Goal: Navigation & Orientation: Find specific page/section

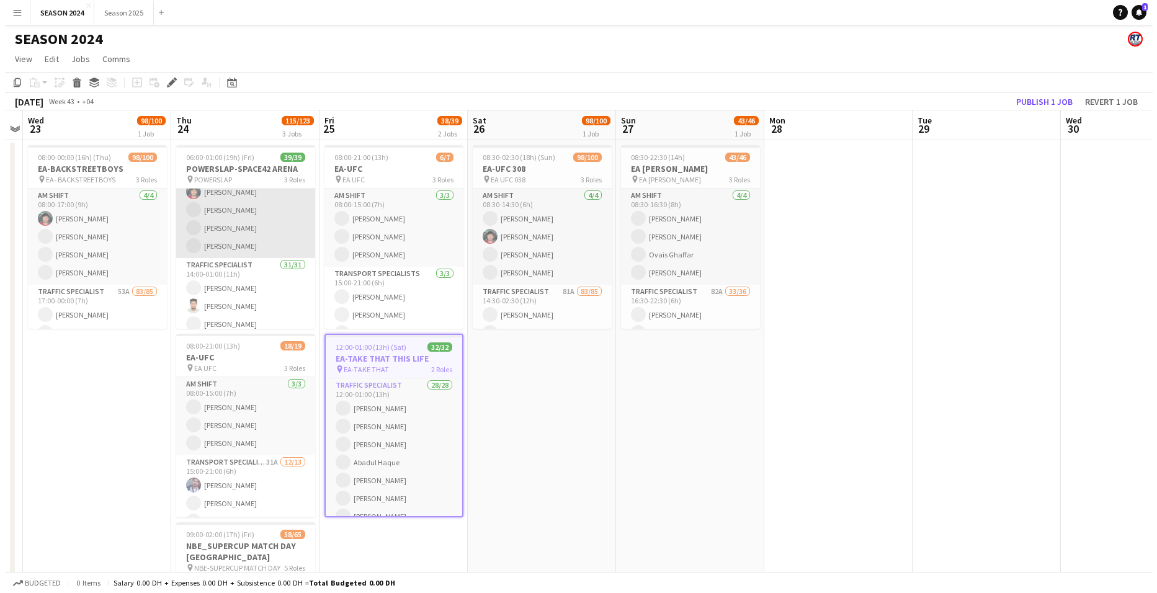
scroll to position [62, 0]
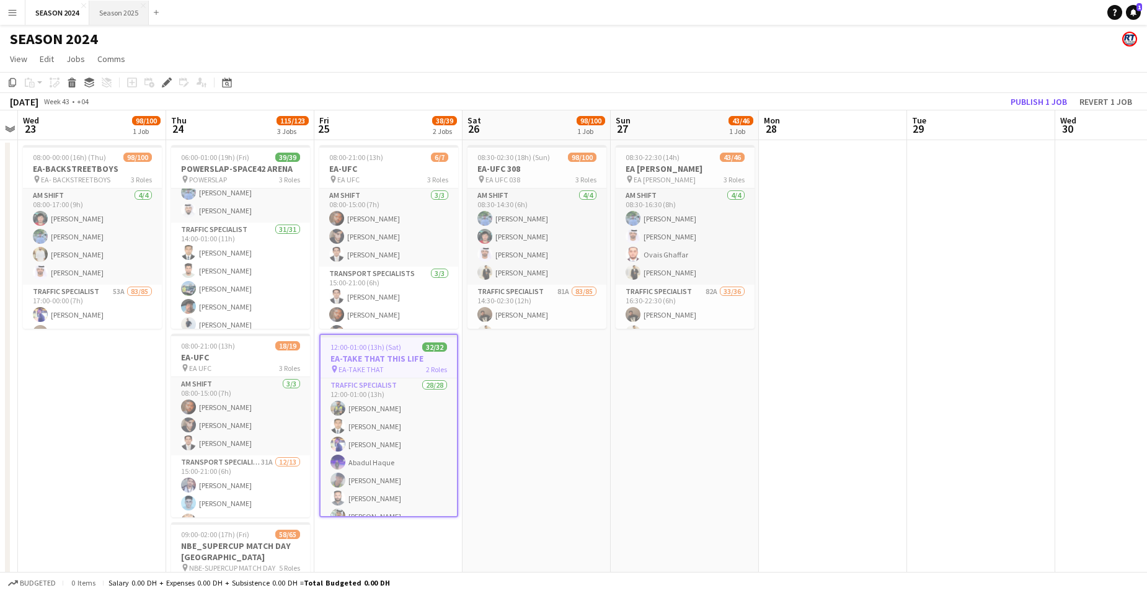
click at [120, 18] on button "Season 2025 Close" at bounding box center [119, 13] width 60 height 24
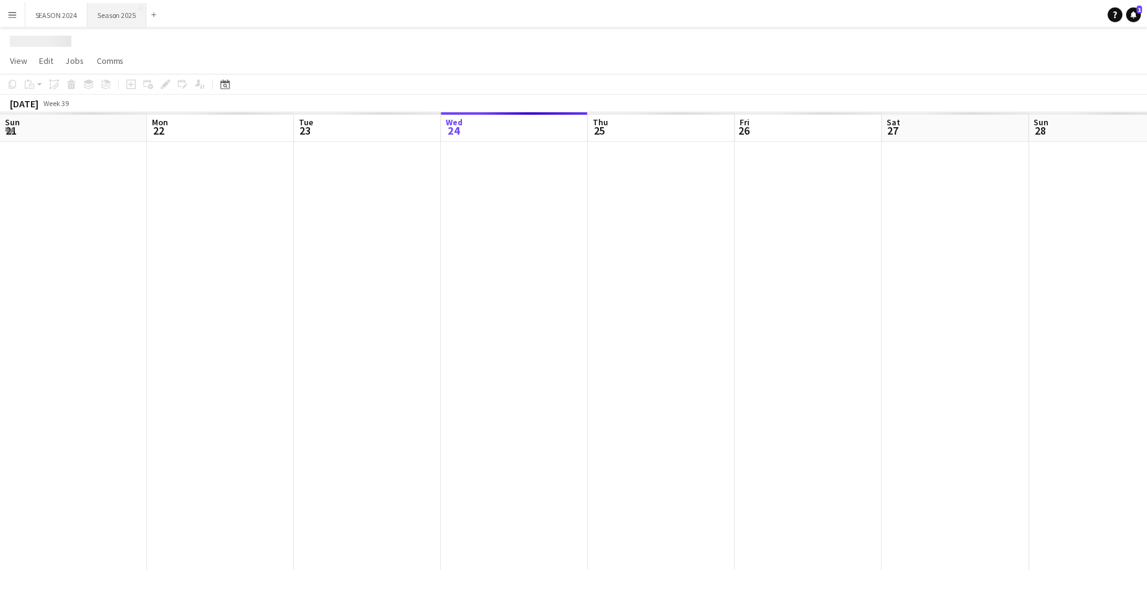
scroll to position [0, 296]
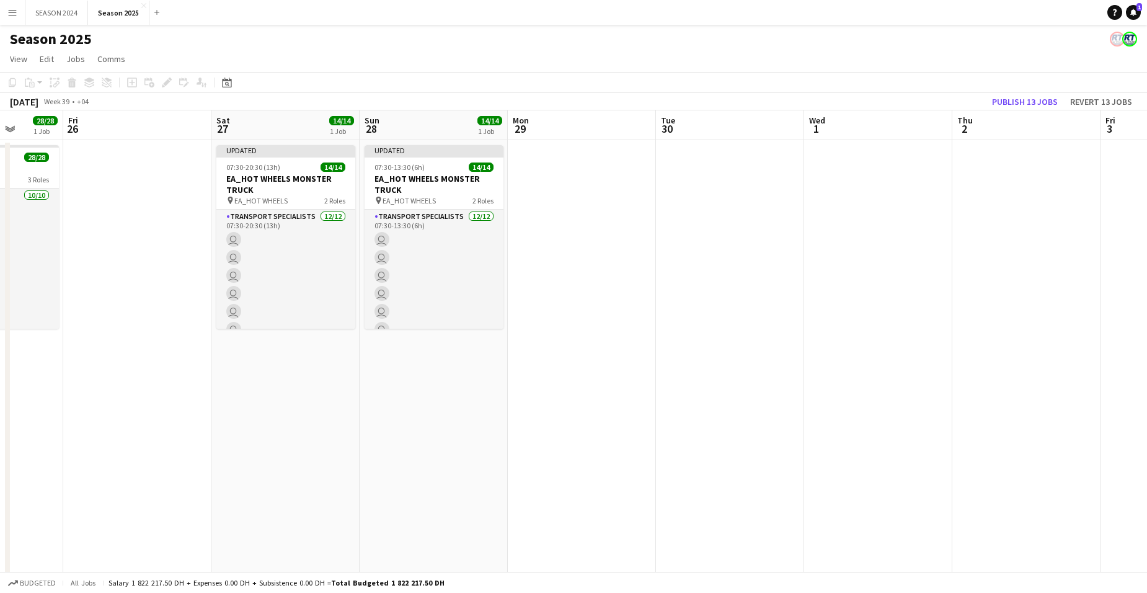
drag, startPoint x: 852, startPoint y: 292, endPoint x: 612, endPoint y: 265, distance: 241.5
click at [612, 265] on app-calendar-viewport "Tue 23 26/26 3 Jobs Wed 24 14/14 1 Job Thu 25 28/28 1 Job Fri 26 Sat 27 14/14 1…" at bounding box center [573, 404] width 1147 height 589
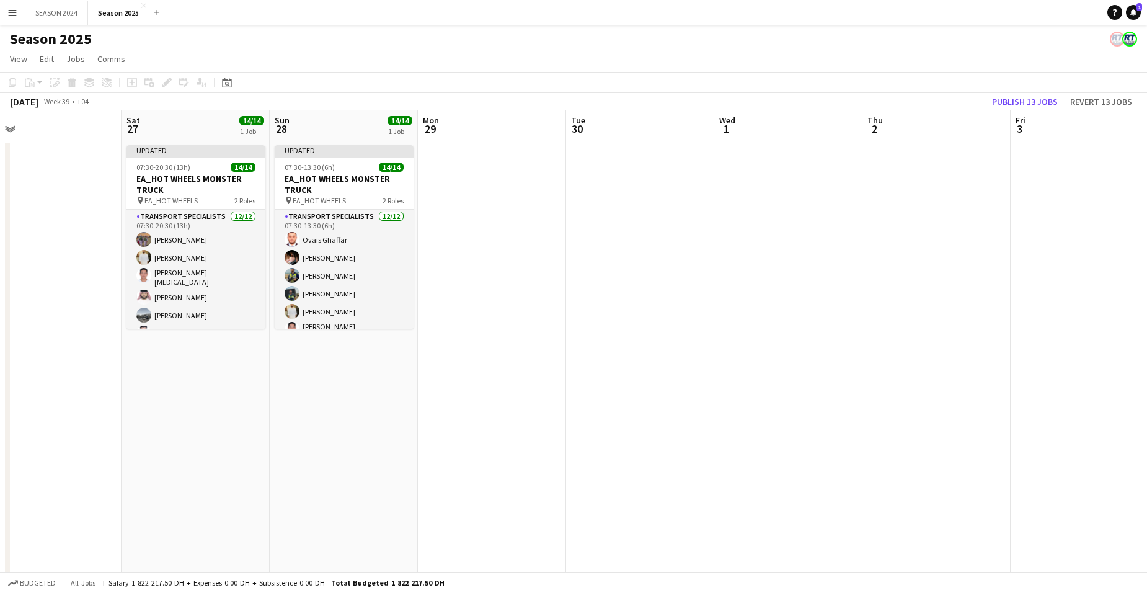
scroll to position [0, 467]
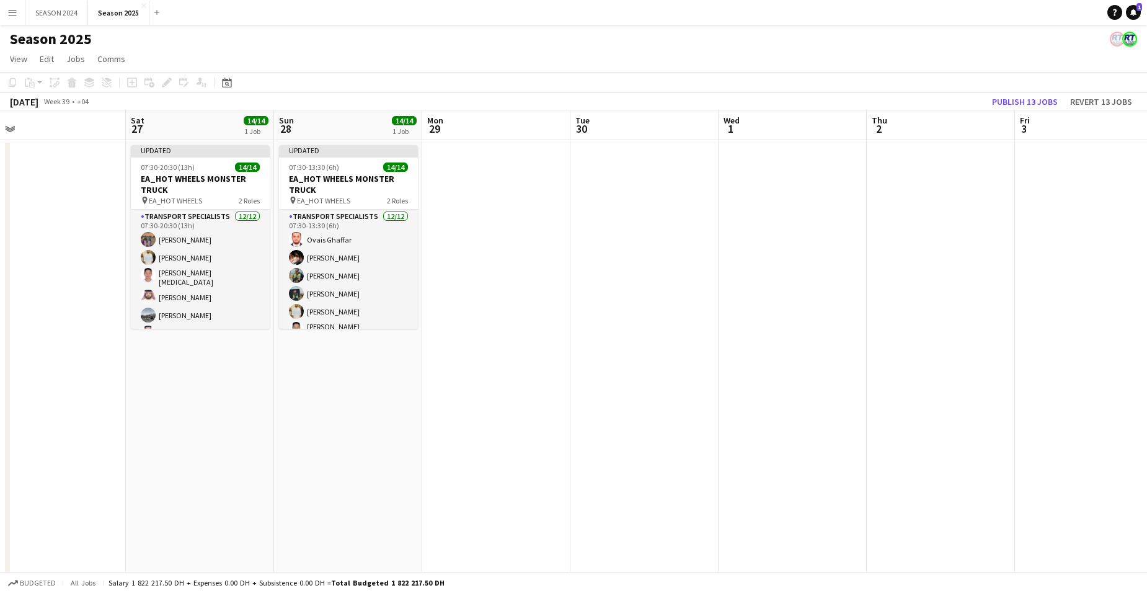
drag, startPoint x: 914, startPoint y: 339, endPoint x: 829, endPoint y: 361, distance: 88.5
click at [829, 361] on app-calendar-viewport "Tue 23 26/26 3 Jobs Wed 24 14/14 1 Job Thu 25 28/28 1 Job Fri 26 Sat 27 14/14 1…" at bounding box center [573, 404] width 1147 height 589
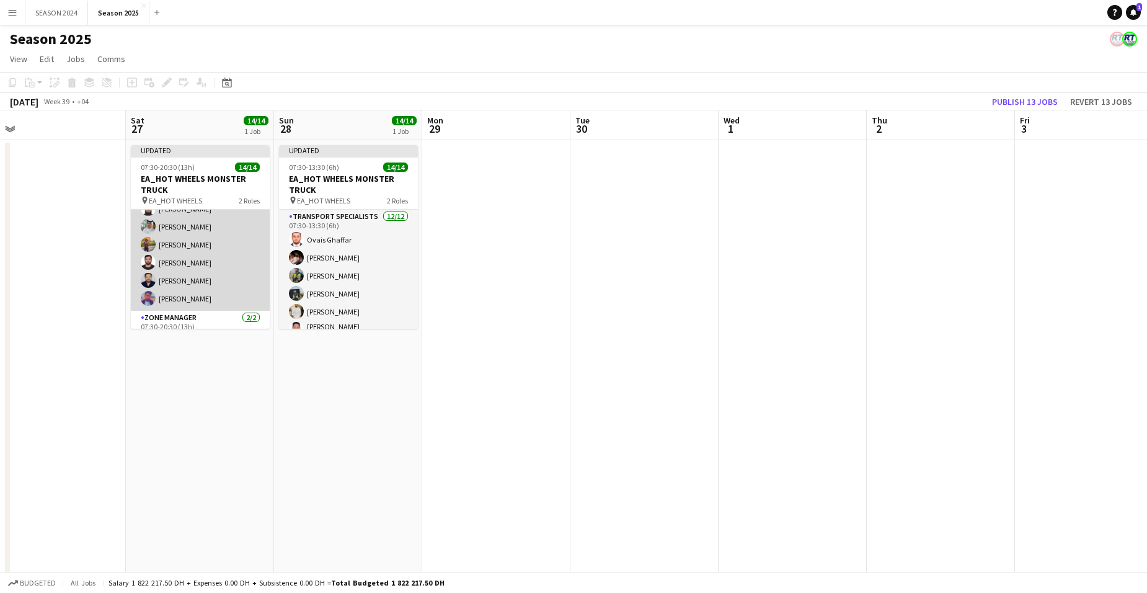
scroll to position [124, 0]
click at [221, 287] on app-card-role "Transport Specialists [DATE] 07:30-20:30 (13h) Ahmed Ibrahim Baloshi Yasir Shai…" at bounding box center [200, 208] width 139 height 244
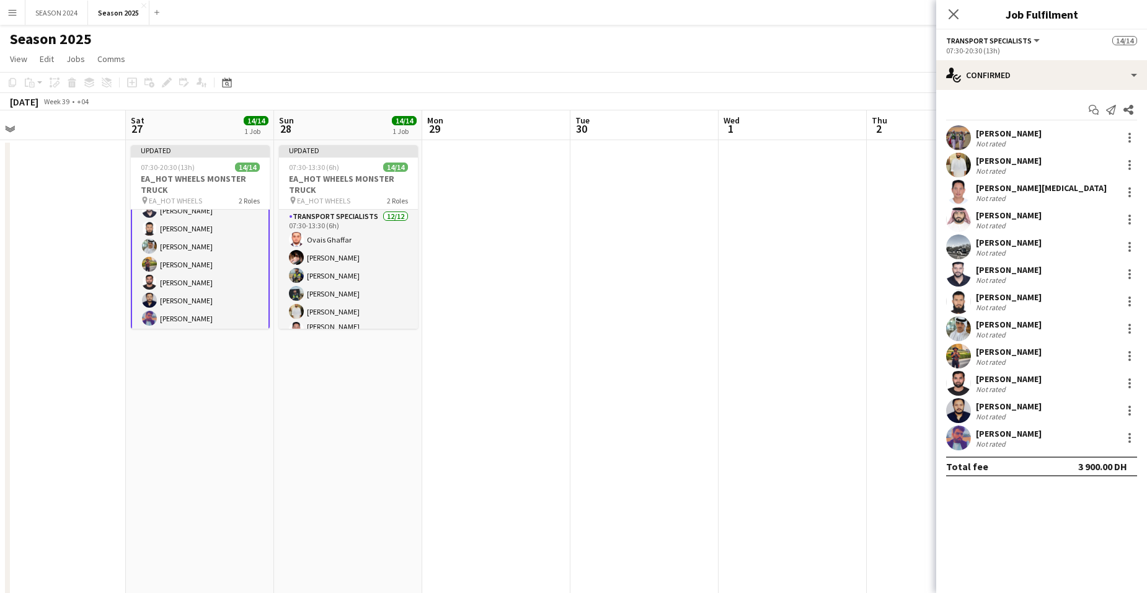
scroll to position [125, 0]
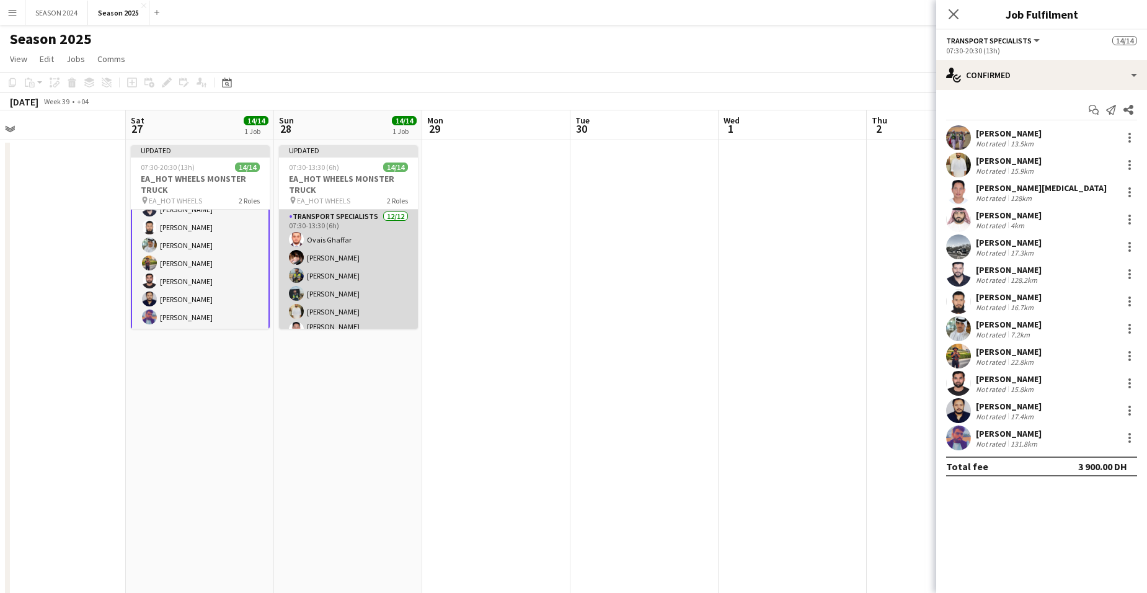
click at [337, 243] on app-card-role "Transport Specialists [DATE] 07:30-13:30 (6h) [PERSON_NAME] [PERSON_NAME][MEDIC…" at bounding box center [348, 332] width 139 height 244
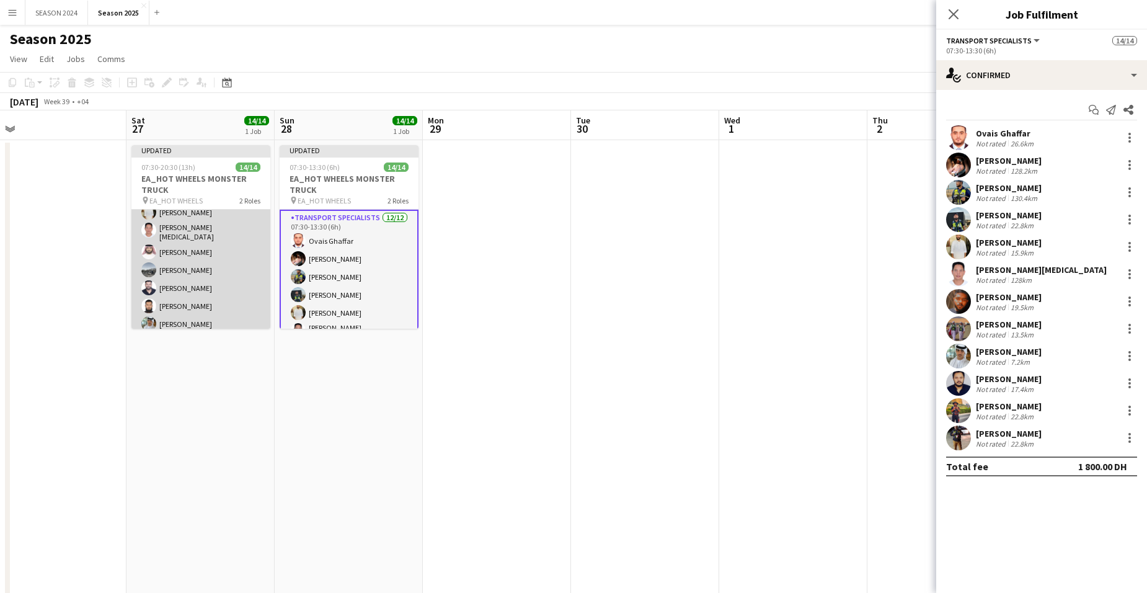
scroll to position [0, 0]
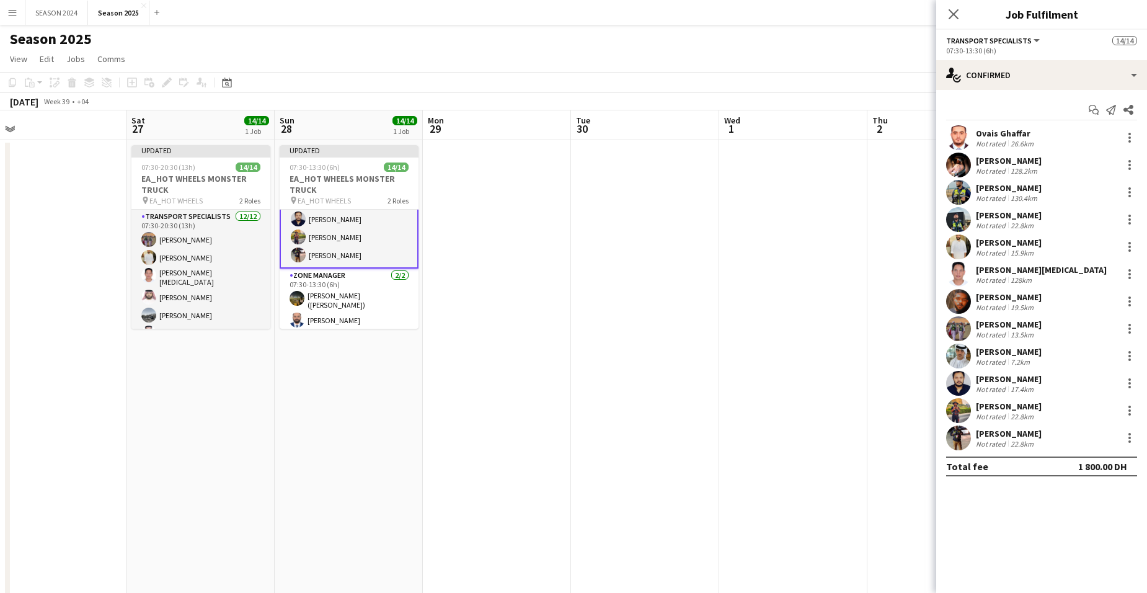
click at [337, 242] on app-card-role "Transport Specialists [DATE] 07:30-13:30 (6h) [PERSON_NAME] [PERSON_NAME][MEDIC…" at bounding box center [349, 145] width 139 height 246
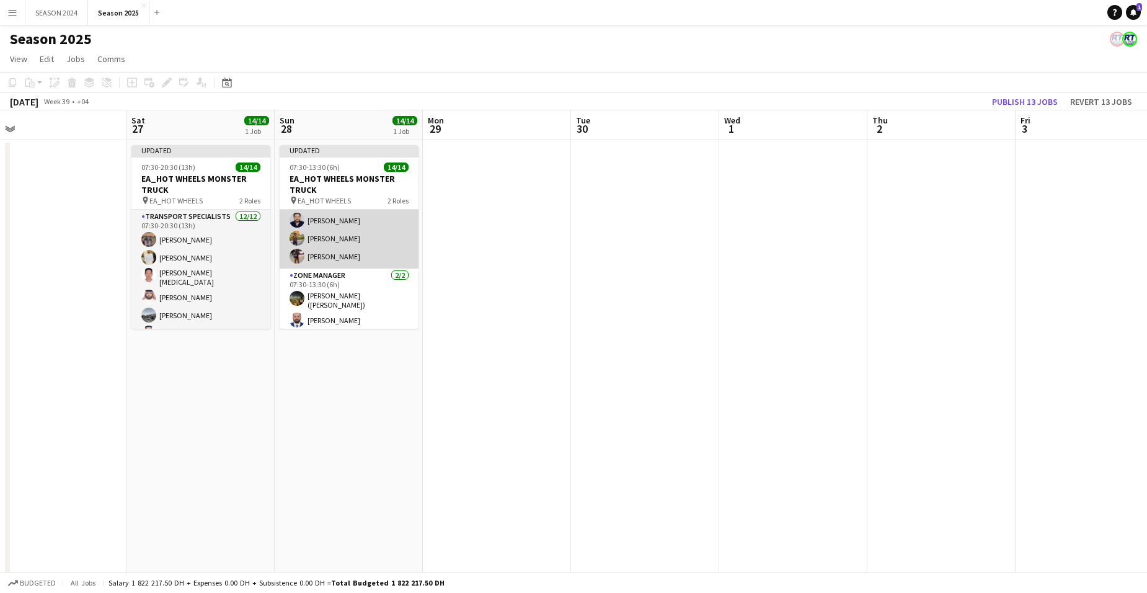
click at [337, 242] on app-card-role "Transport Specialists [DATE] 07:30-13:30 (6h) [PERSON_NAME] [PERSON_NAME][MEDIC…" at bounding box center [349, 147] width 139 height 244
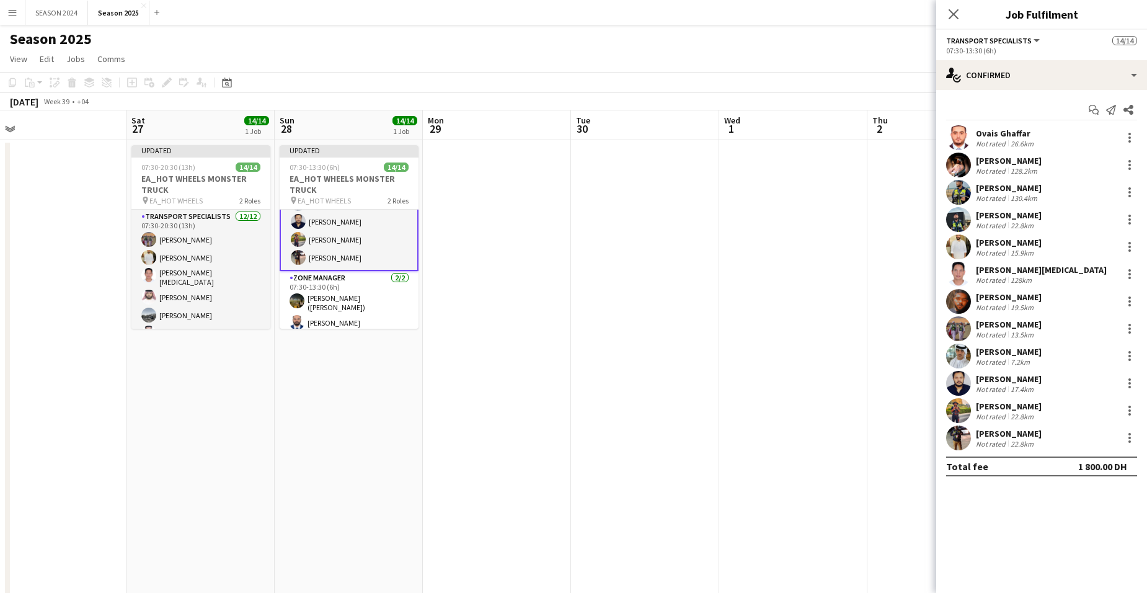
scroll to position [187, 0]
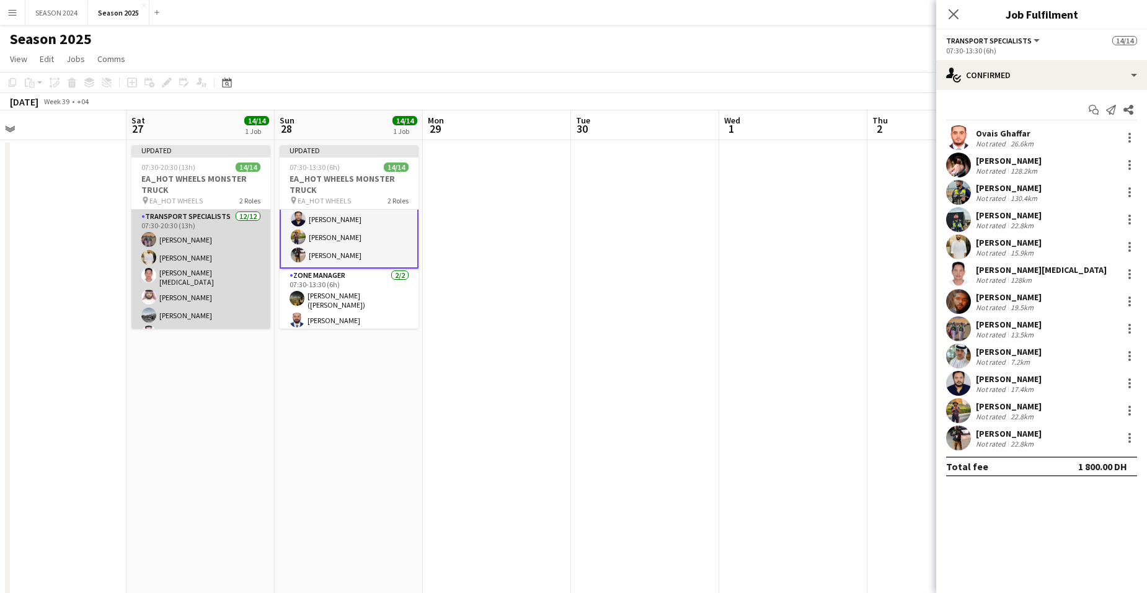
click at [193, 229] on app-card-role "Transport Specialists [DATE] 07:30-20:30 (13h) Ahmed Ibrahim Baloshi Yasir Shai…" at bounding box center [200, 332] width 139 height 244
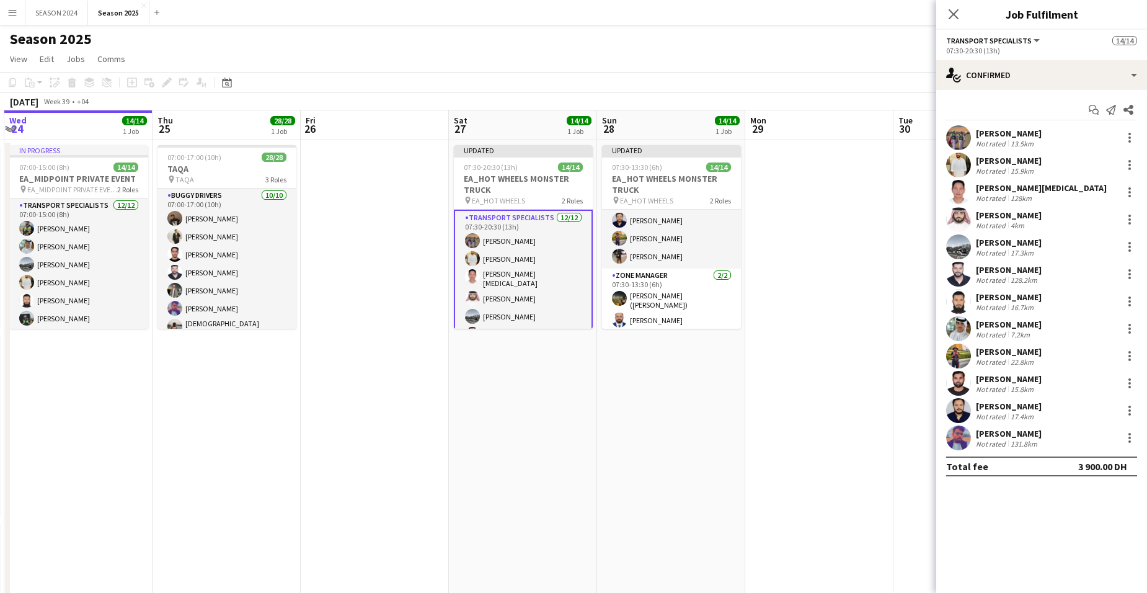
scroll to position [0, 314]
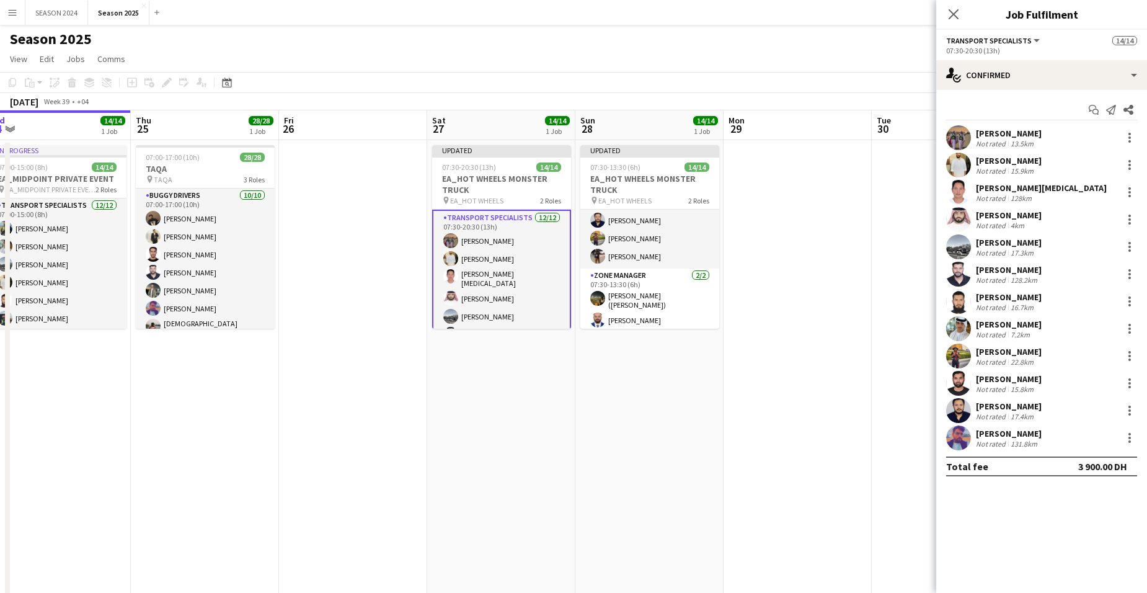
drag, startPoint x: 674, startPoint y: 408, endPoint x: 874, endPoint y: 435, distance: 202.1
click at [883, 434] on app-calendar-viewport "Mon 22 14/14 1 Job Tue 23 26/26 3 Jobs Wed 24 14/14 1 Job Thu 25 28/28 1 Job Fr…" at bounding box center [573, 404] width 1147 height 589
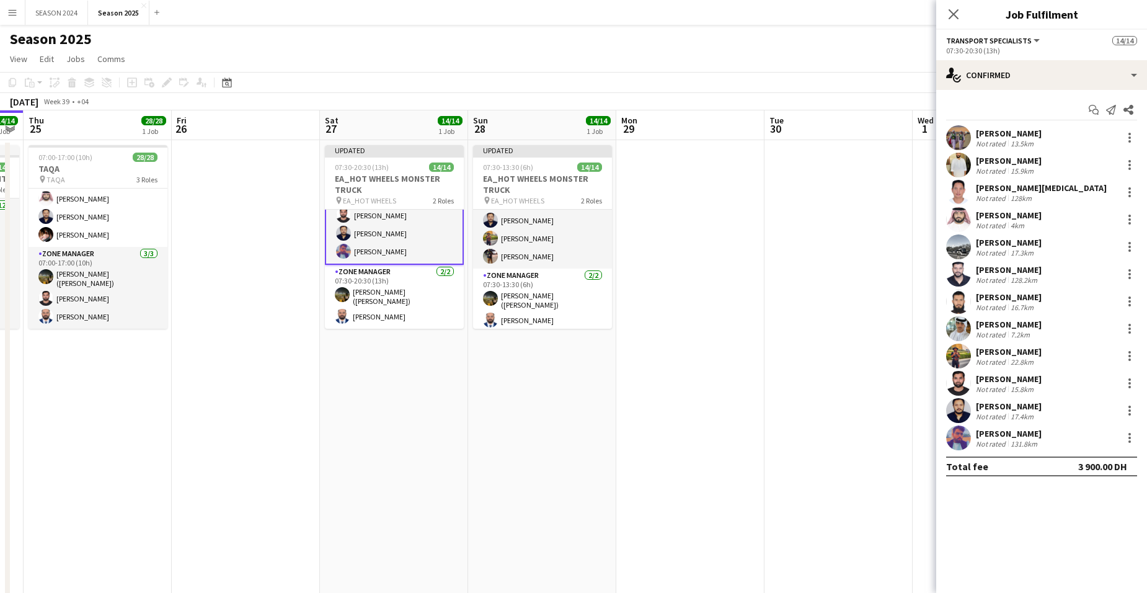
drag, startPoint x: 267, startPoint y: 338, endPoint x: 76, endPoint y: 337, distance: 191.0
click at [103, 342] on app-calendar-viewport "Mon 22 14/14 1 Job Tue 23 26/26 3 Jobs Wed 24 14/14 1 Job Thu 25 28/28 1 Job Fr…" at bounding box center [573, 404] width 1147 height 589
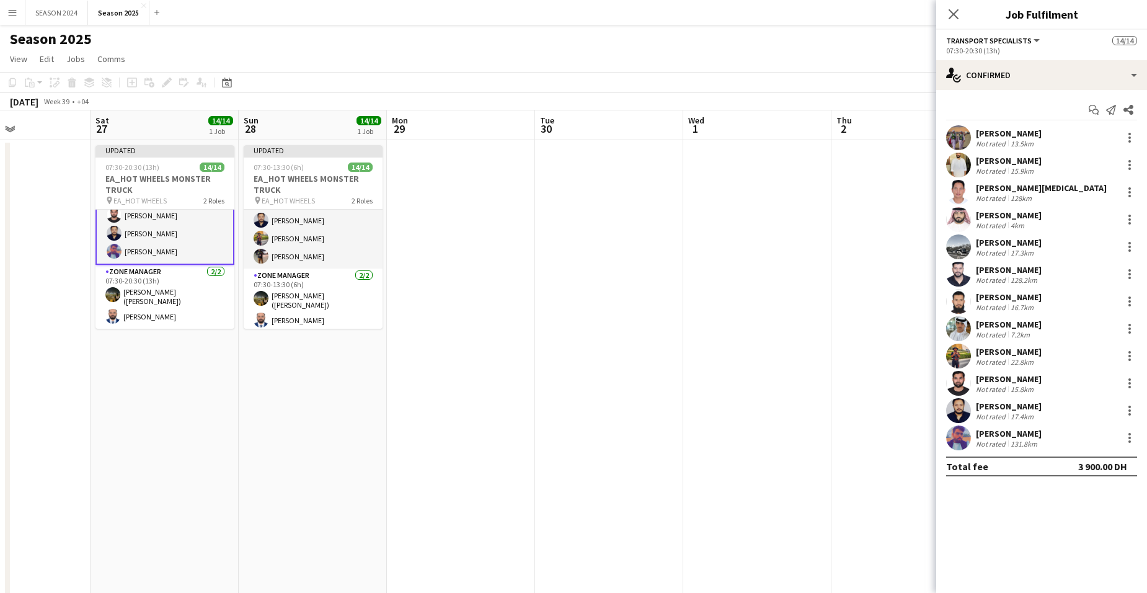
drag, startPoint x: 316, startPoint y: 311, endPoint x: 226, endPoint y: 301, distance: 90.5
click at [189, 306] on app-calendar-viewport "Tue 23 26/26 3 Jobs Wed 24 14/14 1 Job Thu 25 28/28 1 Job Fri 26 Sat 27 14/14 1…" at bounding box center [573, 404] width 1147 height 589
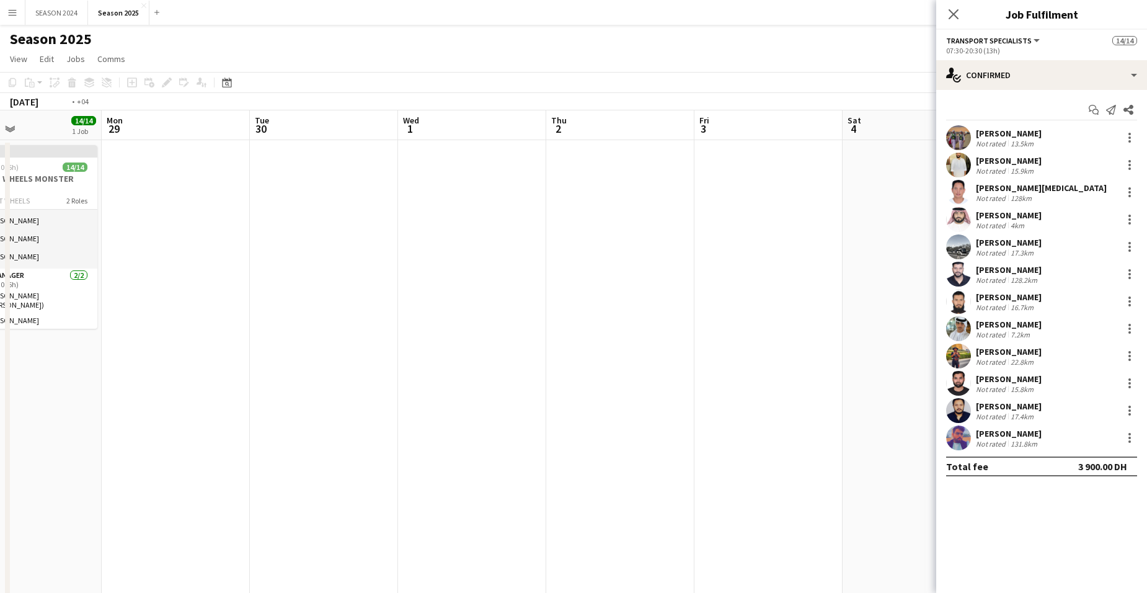
drag, startPoint x: 561, startPoint y: 332, endPoint x: 356, endPoint y: 314, distance: 205.5
click at [298, 324] on app-calendar-viewport "Thu 25 28/28 1 Job Fri 26 Sat 27 14/14 1 Job Sun 28 14/14 1 Job Mon 29 Tue 30 W…" at bounding box center [573, 404] width 1147 height 589
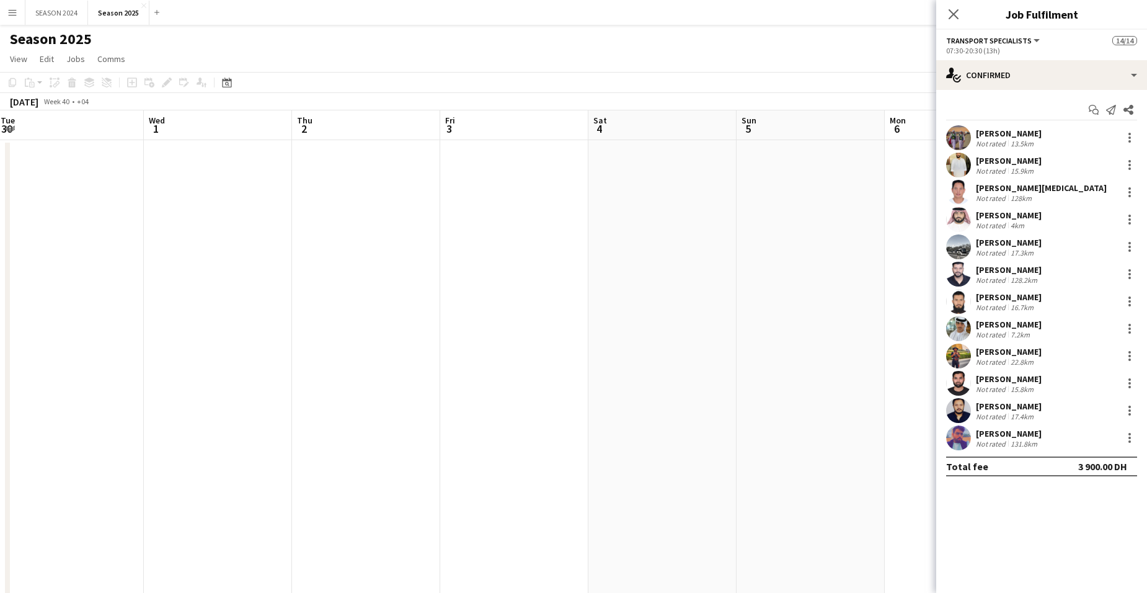
scroll to position [0, 432]
drag, startPoint x: 495, startPoint y: 326, endPoint x: 416, endPoint y: 332, distance: 79.0
click at [416, 332] on app-calendar-viewport "Sat 27 14/14 1 Job Sun 28 14/14 1 Job Mon 29 Tue 30 Wed 1 Thu 2 Fri 3 Sat 4 Sun…" at bounding box center [573, 404] width 1147 height 589
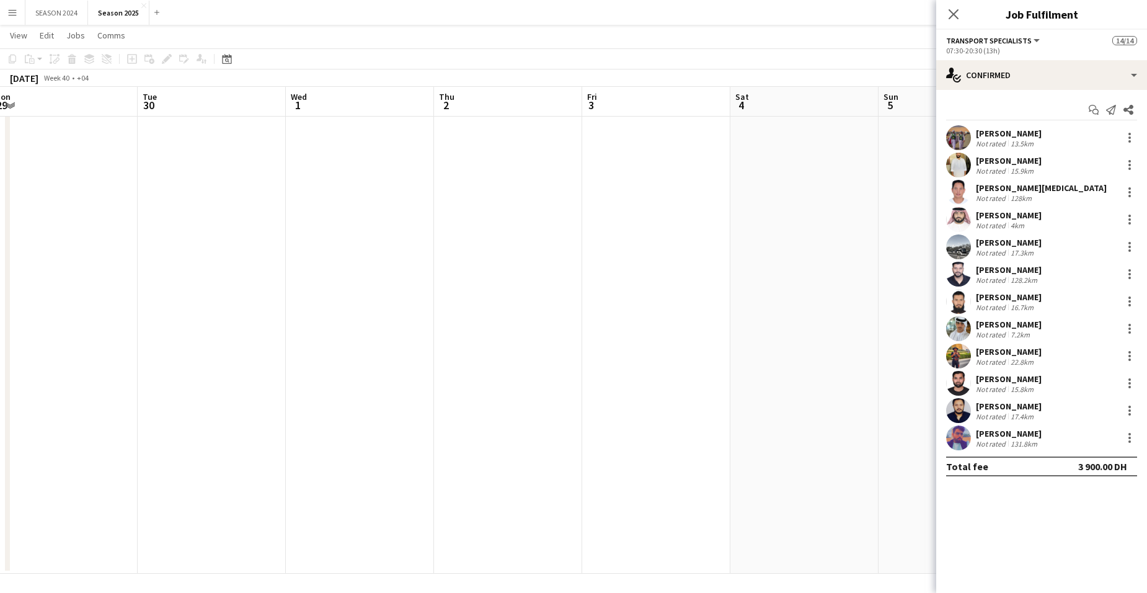
drag, startPoint x: 198, startPoint y: 371, endPoint x: 406, endPoint y: 354, distance: 209.1
click at [357, 355] on app-calendar-viewport "Sat 27 14/14 1 Job Sun 28 14/14 1 Job Mon 29 Tue 30 Wed 1 Thu 2 Fri 3 Sat 4 Sun…" at bounding box center [573, 248] width 1147 height 649
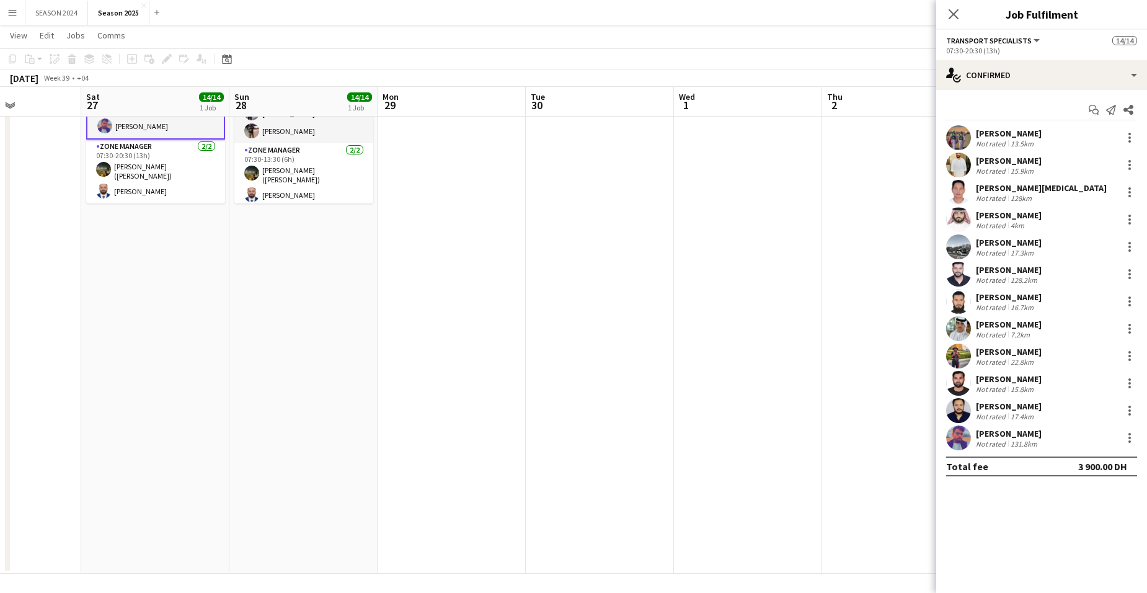
drag, startPoint x: 401, startPoint y: 362, endPoint x: 741, endPoint y: 346, distance: 340.9
click at [829, 337] on app-calendar-viewport "Thu 25 28/28 1 Job Fri 26 Sat 27 14/14 1 Job Sun 28 14/14 1 Job Mon 29 Tue 30 W…" at bounding box center [573, 248] width 1147 height 649
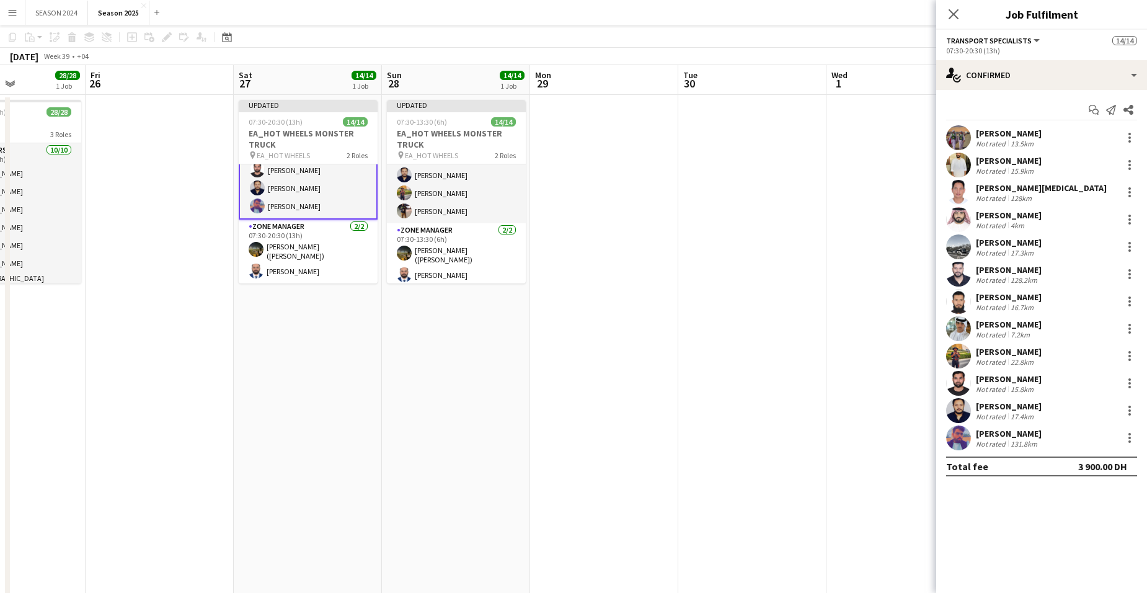
scroll to position [0, 0]
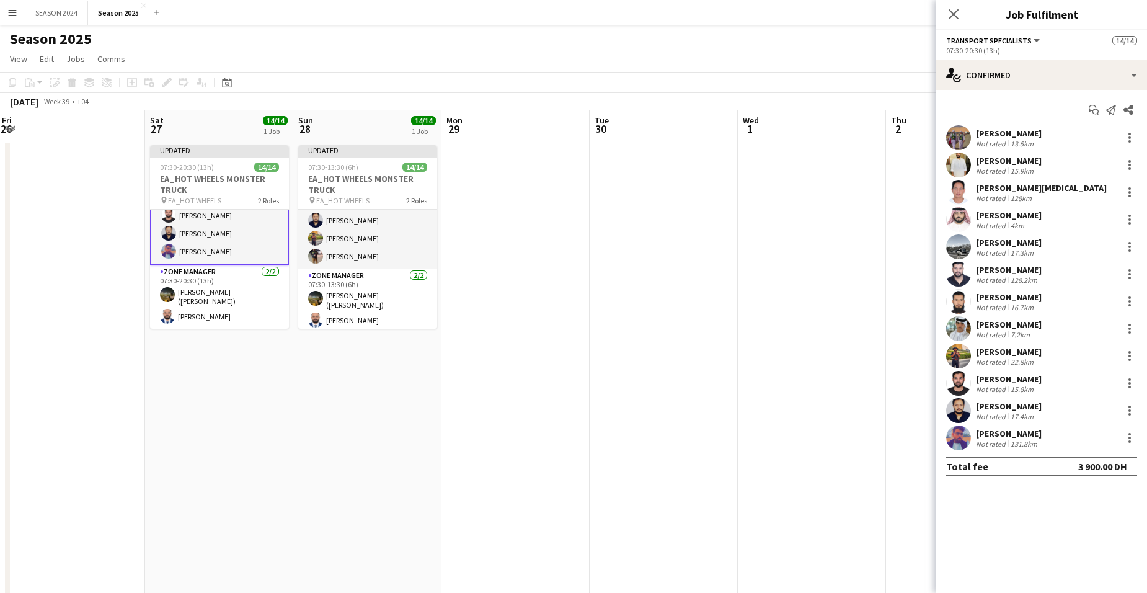
drag, startPoint x: 475, startPoint y: 354, endPoint x: 269, endPoint y: 359, distance: 206.0
click at [264, 360] on app-calendar-viewport "Tue 23 26/26 3 Jobs Wed 24 14/14 1 Job Thu 25 28/28 1 Job Fri 26 Sat 27 14/14 1…" at bounding box center [573, 404] width 1147 height 589
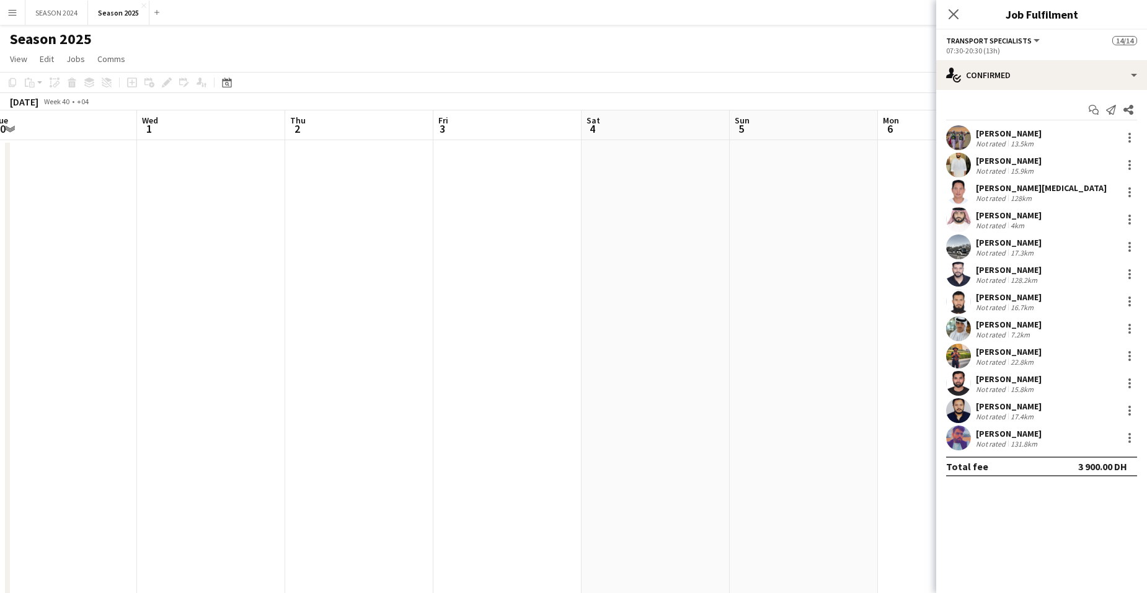
drag, startPoint x: 609, startPoint y: 317, endPoint x: 447, endPoint y: 298, distance: 162.9
click at [157, 347] on app-calendar-viewport "Sat 27 14/14 1 Job Sun 28 14/14 1 Job Mon 29 Tue 30 Wed 1 Thu 2 Fri 3 Sat 4 Sun…" at bounding box center [573, 404] width 1147 height 589
drag, startPoint x: 268, startPoint y: 342, endPoint x: 99, endPoint y: 339, distance: 169.3
click at [66, 344] on app-calendar-viewport "Mon 29 Tue 30 Wed 1 Thu 2 Fri 3 Sat 4 Sun 5 Mon 6 Tue 7 Wed 8 Thu 9 Fri 10 Sat …" at bounding box center [573, 404] width 1147 height 589
click at [147, 340] on app-calendar-viewport "Wed 1 Thu 2 Fri 3 Sat 4 Sun 5 Mon 6 Tue 7 Wed 8 Thu 9 Fri 10 Sat 11 Sun 12 Mon …" at bounding box center [573, 404] width 1147 height 589
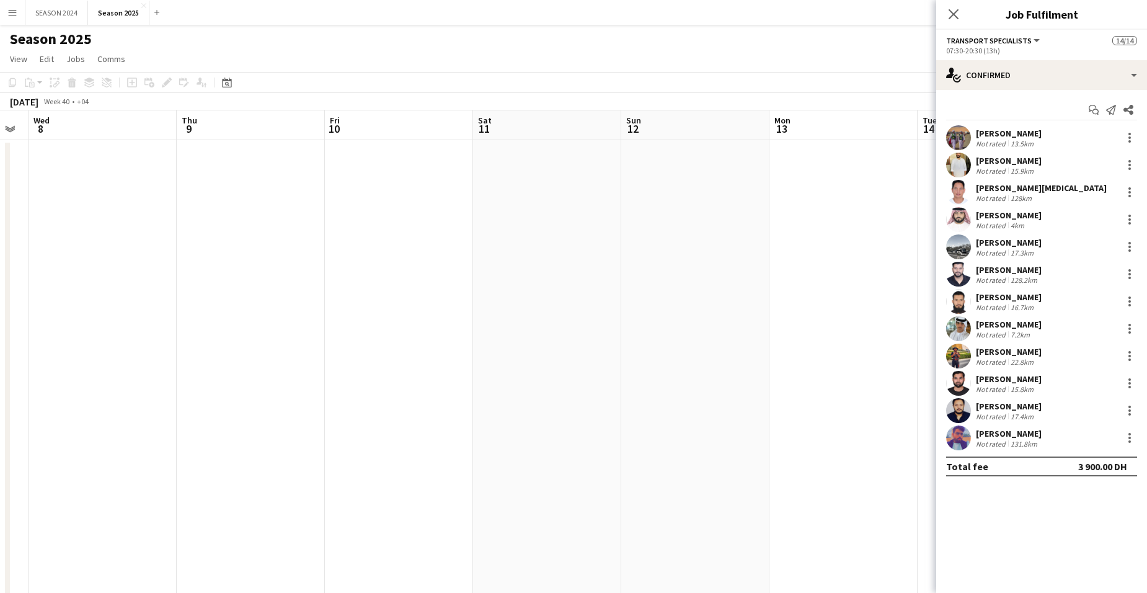
drag, startPoint x: 638, startPoint y: 336, endPoint x: 154, endPoint y: 344, distance: 483.2
click at [233, 346] on app-calendar-viewport "Sun 5 Mon 6 Tue 7 Wed 8 Thu 9 Fri 10 Sat 11 Sun 12 Mon 13 Tue 14 Wed 15 Thu 16 …" at bounding box center [573, 404] width 1147 height 589
drag, startPoint x: 234, startPoint y: 263, endPoint x: 532, endPoint y: 264, distance: 297.7
click at [444, 283] on app-calendar-viewport "Wed 8 Thu 9 Fri 10 Sat 11 Sun 12 Mon 13 Tue 14 Wed 15 Thu 16 Fri 17 Sat 18 Sun …" at bounding box center [573, 404] width 1147 height 589
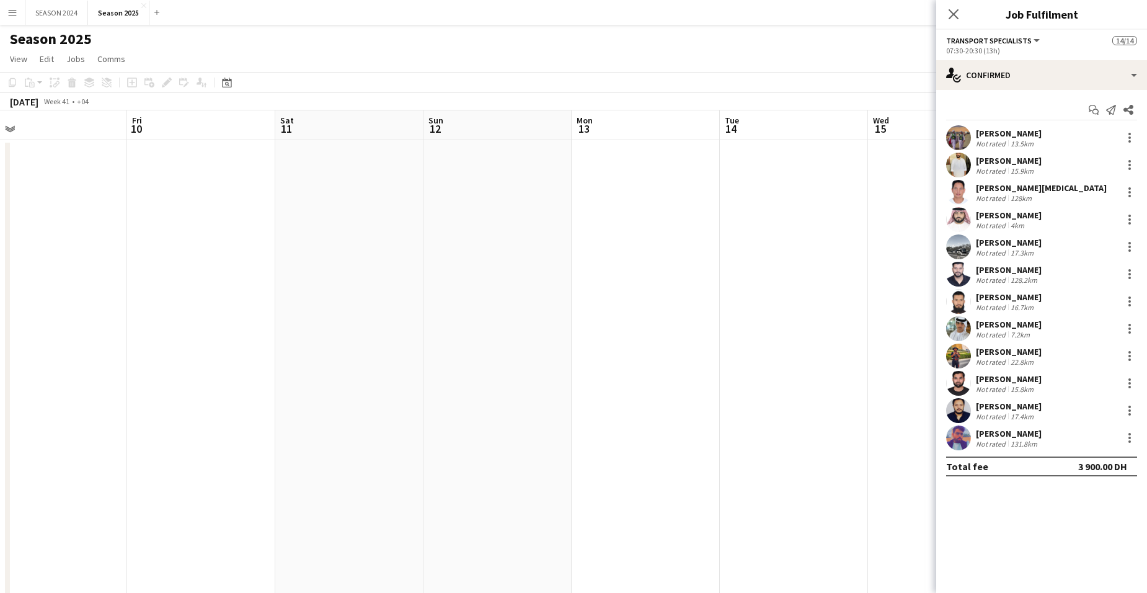
drag, startPoint x: 109, startPoint y: 275, endPoint x: 428, endPoint y: 290, distance: 319.8
click at [428, 290] on app-calendar-viewport "Tue 7 Wed 8 Thu 9 Fri 10 Sat 11 Sun 12 Mon 13 Tue 14 Wed 15 Thu 16 Fri 17 Sat 1…" at bounding box center [573, 404] width 1147 height 589
drag, startPoint x: 278, startPoint y: 306, endPoint x: 345, endPoint y: 303, distance: 66.4
click at [345, 303] on app-calendar-viewport "Sun 5 Mon 6 Tue 7 Wed 8 Thu 9 Fri 10 Sat 11 Sun 12 Mon 13 Tue 14 Wed 15 Thu 16 …" at bounding box center [573, 404] width 1147 height 589
drag, startPoint x: 107, startPoint y: 298, endPoint x: 320, endPoint y: 305, distance: 213.5
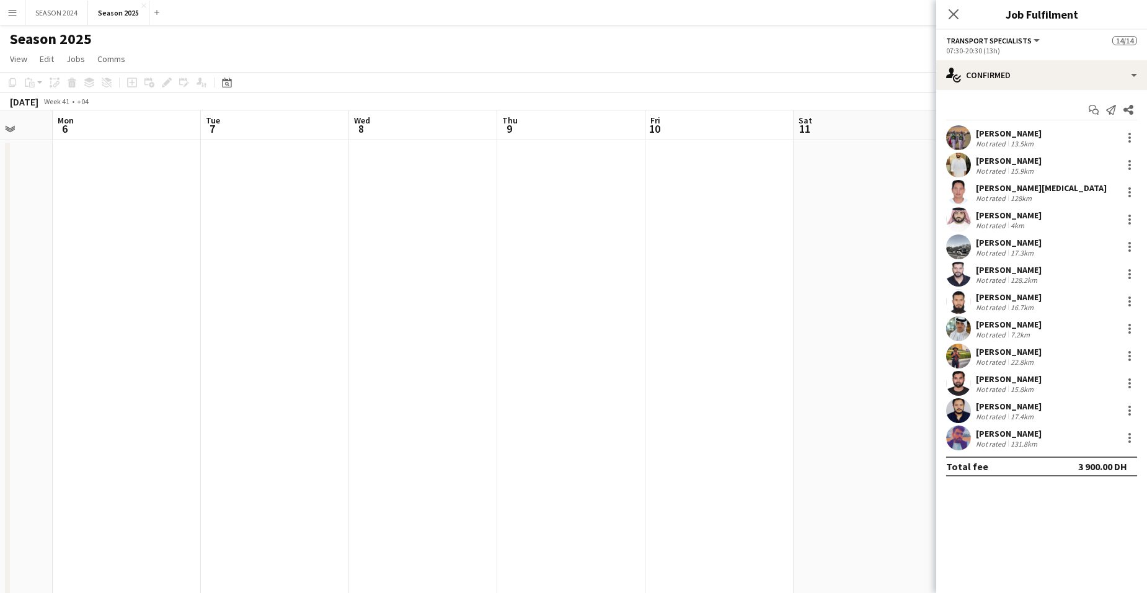
click at [296, 301] on app-calendar-viewport "Sat 4 Sun 5 Mon 6 Tue 7 Wed 8 Thu 9 Fri 10 Sat 11 Sun 12 Mon 13 Tue 14 Wed 15 T…" at bounding box center [573, 404] width 1147 height 589
drag, startPoint x: 309, startPoint y: 332, endPoint x: 427, endPoint y: 324, distance: 118.8
click at [336, 332] on div "Thu 2 Fri 3 Sat 4 Sun 5 Mon 6 Tue 7 Wed 8 Thu 9 Fri 10 Sat 11 Sun 12 Mon 13 Tue…" at bounding box center [573, 404] width 1147 height 589
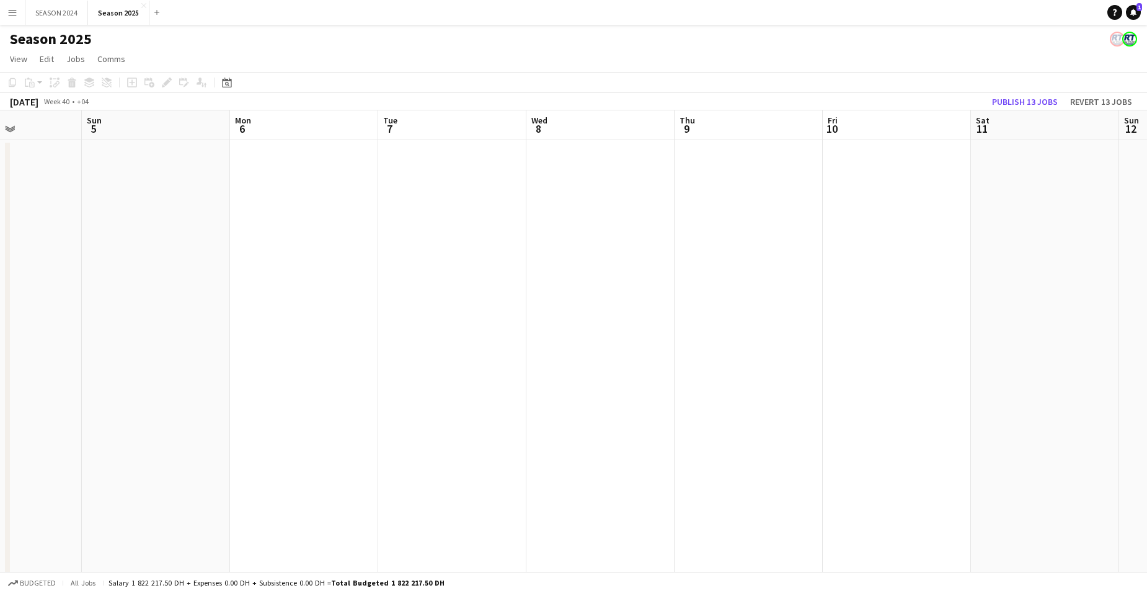
drag, startPoint x: 254, startPoint y: 332, endPoint x: 384, endPoint y: 335, distance: 130.3
click at [384, 335] on app-calendar-viewport "Thu 2 Fri 3 Sat 4 Sun 5 Mon 6 Tue 7 Wed 8 Thu 9 Fri 10 Sat 11 Sun 12 Mon 13 Tue…" at bounding box center [573, 404] width 1147 height 589
drag, startPoint x: 244, startPoint y: 316, endPoint x: 407, endPoint y: 323, distance: 163.3
click at [349, 320] on app-calendar-viewport "Wed 1 Thu 2 Fri 3 Sat 4 Sun 5 Mon 6 Tue 7 Wed 8 Thu 9 Fri 10 Sat 11 Sun 12 Mon …" at bounding box center [573, 404] width 1147 height 589
drag, startPoint x: 172, startPoint y: 299, endPoint x: 396, endPoint y: 307, distance: 224.0
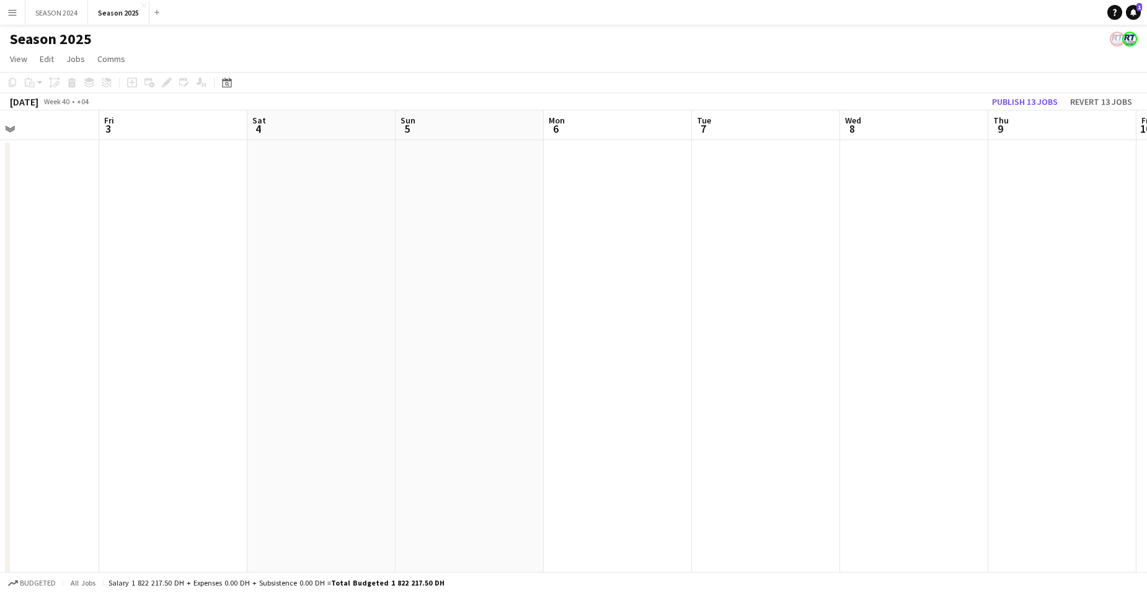
click at [322, 307] on app-calendar-viewport "Tue 30 Wed 1 Thu 2 Fri 3 Sat 4 Sun 5 Mon 6 Tue 7 Wed 8 Thu 9 Fri 10 Sat 11 Sun …" at bounding box center [573, 404] width 1147 height 589
drag, startPoint x: 170, startPoint y: 296, endPoint x: 323, endPoint y: 303, distance: 152.7
click at [269, 303] on app-calendar-viewport "Mon 29 Tue 30 Wed 1 Thu 2 Fri 3 Sat 4 Sun 5 Mon 6 Tue 7 Wed 8 Thu 9 Fri 10 Sat …" at bounding box center [573, 404] width 1147 height 589
drag, startPoint x: 146, startPoint y: 296, endPoint x: 238, endPoint y: 299, distance: 91.8
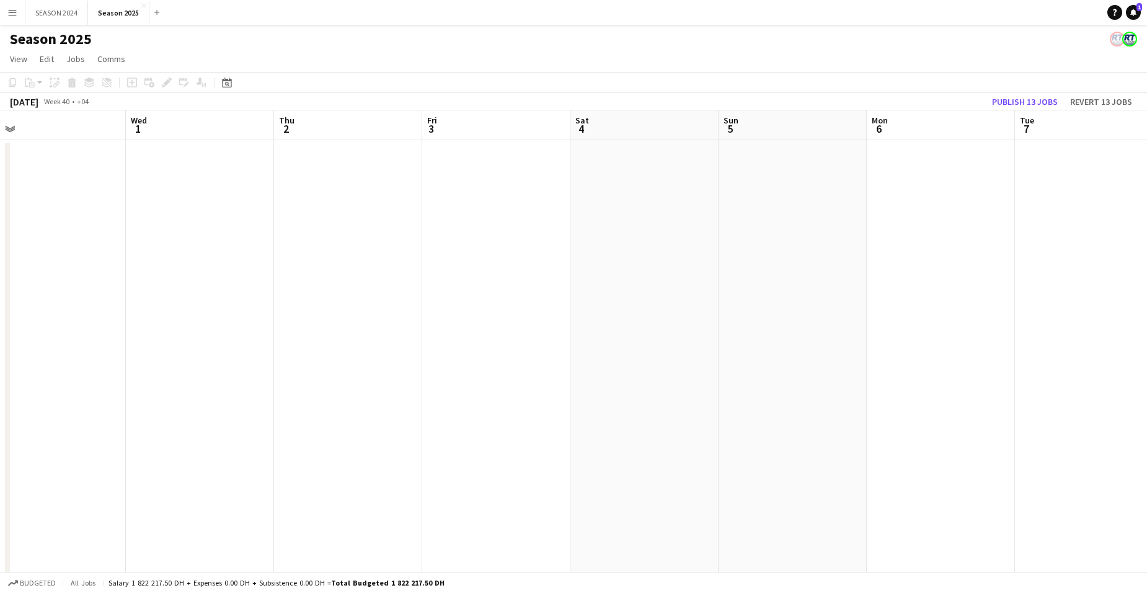
click at [232, 300] on app-calendar-viewport "Sun 28 14/14 1 Job Mon 29 Tue 30 Wed 1 Thu 2 Fri 3 Sat 4 Sun 5 Mon 6 Tue 7 Wed …" at bounding box center [573, 404] width 1147 height 589
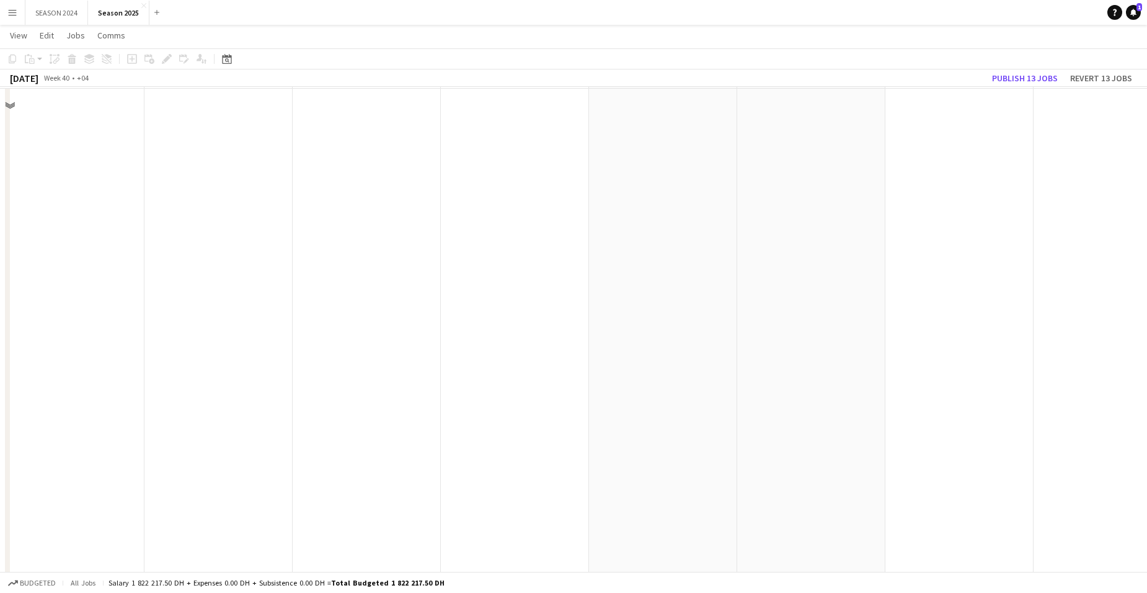
scroll to position [0, 0]
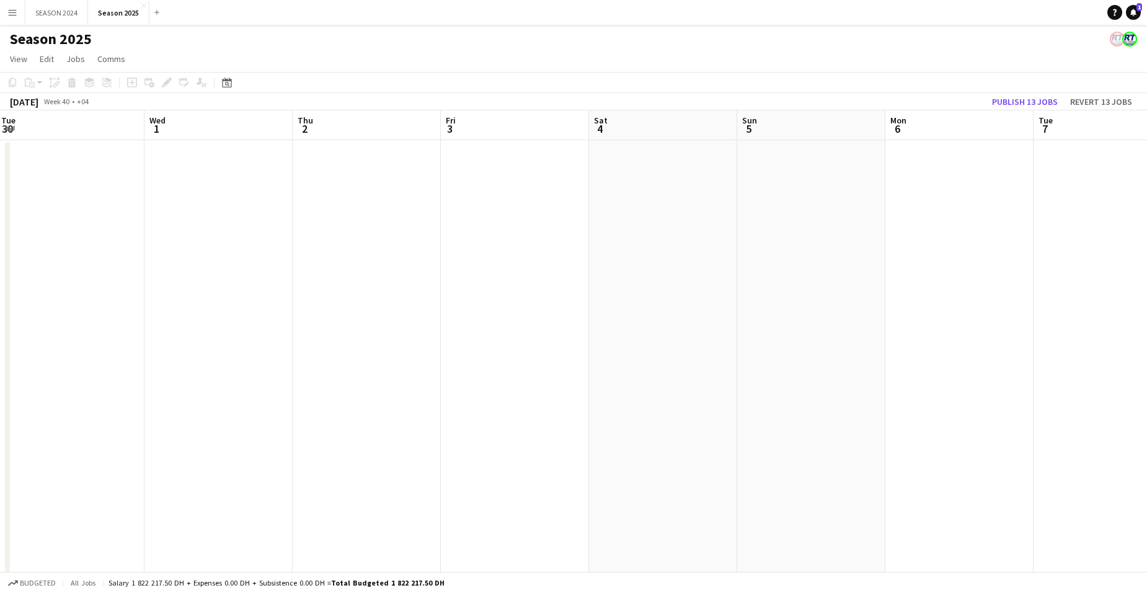
drag, startPoint x: 277, startPoint y: 248, endPoint x: 298, endPoint y: 247, distance: 21.1
click at [296, 247] on app-calendar-viewport "Sun 28 14/14 1 Job Mon 29 Tue 30 Wed 1 Thu 2 Fri 3 Sat 4 Sun 5 Mon 6 Tue 7 Wed …" at bounding box center [573, 404] width 1147 height 589
drag, startPoint x: 272, startPoint y: 296, endPoint x: 560, endPoint y: 324, distance: 289.2
click at [517, 324] on app-calendar-viewport "Sat 27 14/14 1 Job Sun 28 14/14 1 Job Mon 29 Tue 30 Wed 1 Thu 2 Fri 3 Sat 4 Sun…" at bounding box center [573, 404] width 1147 height 589
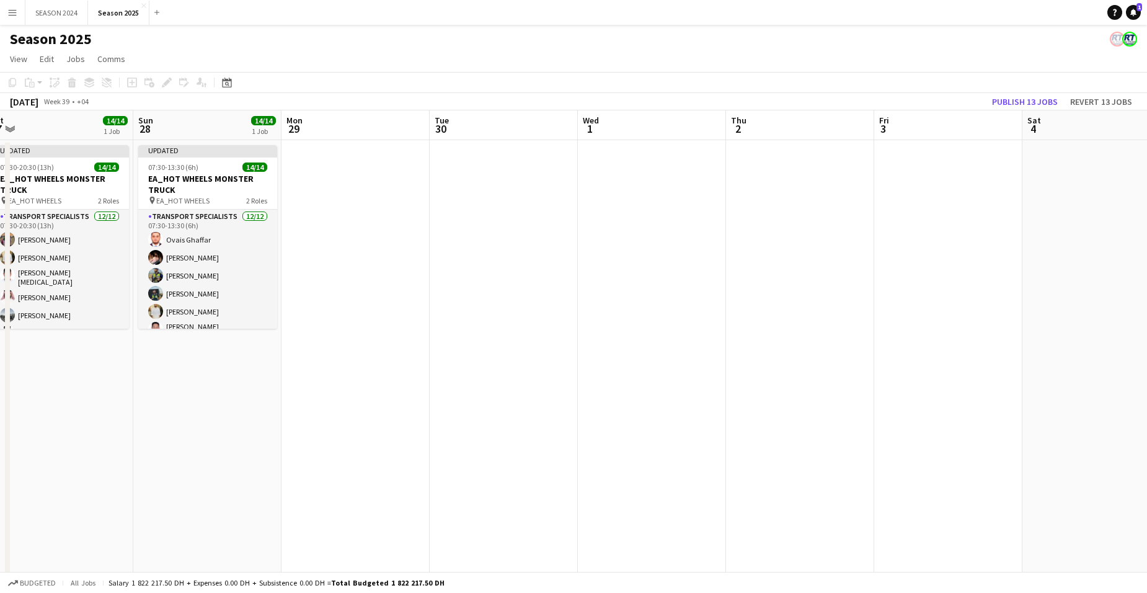
scroll to position [0, 363]
